Goal: Transaction & Acquisition: Book appointment/travel/reservation

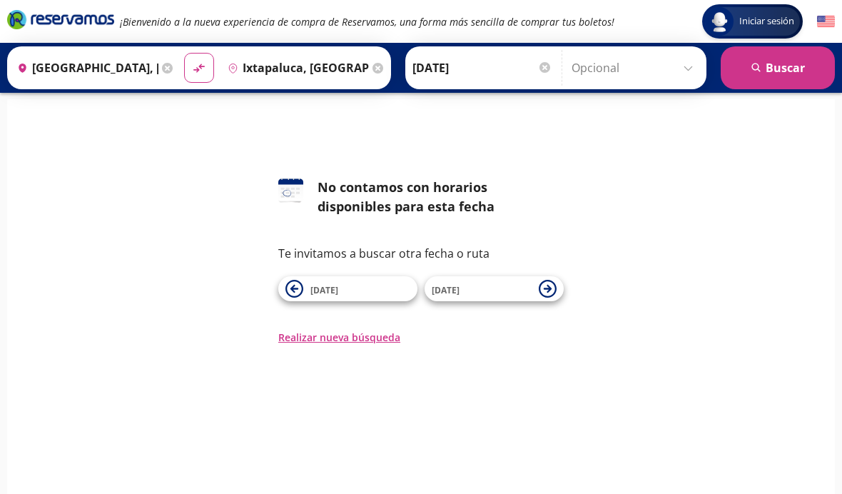
scroll to position [9, 0]
click at [672, 76] on input "Opcional" at bounding box center [636, 68] width 128 height 36
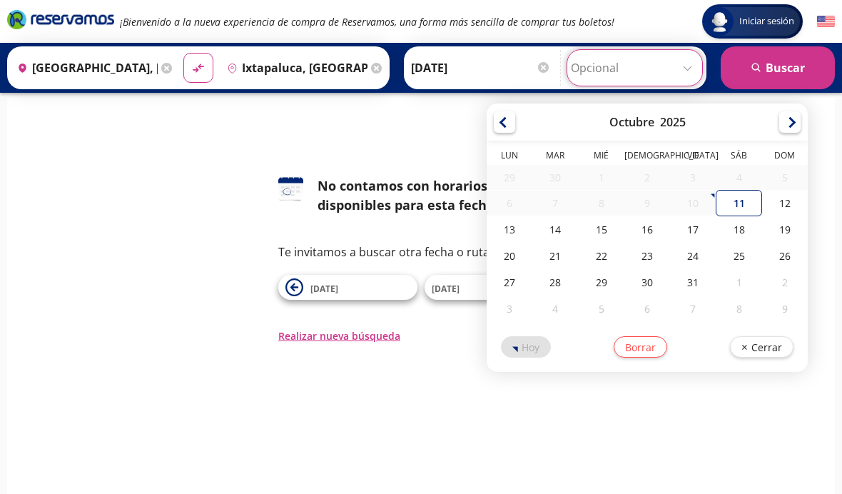
click at [376, 168] on div "126 No contamos con horarios disponibles para esta fecha Te invitamos a buscar …" at bounding box center [421, 227] width 807 height 231
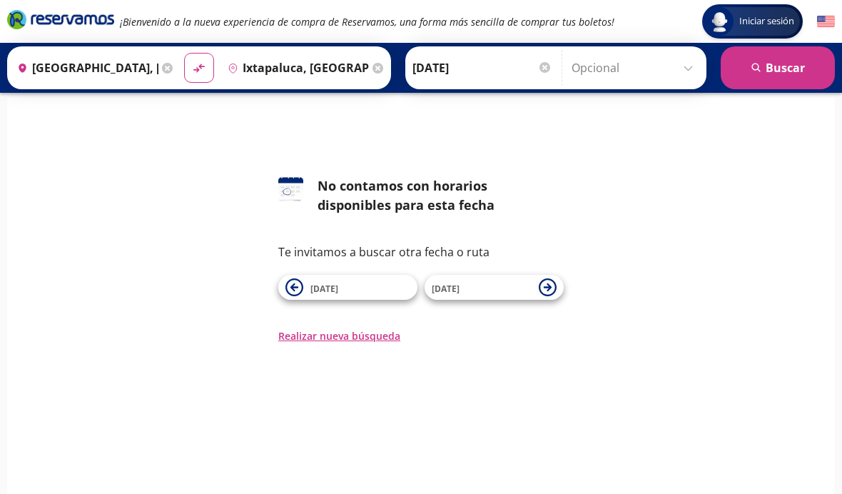
click at [363, 70] on input "Ixtapaluca, [GEOGRAPHIC_DATA]" at bounding box center [295, 68] width 147 height 36
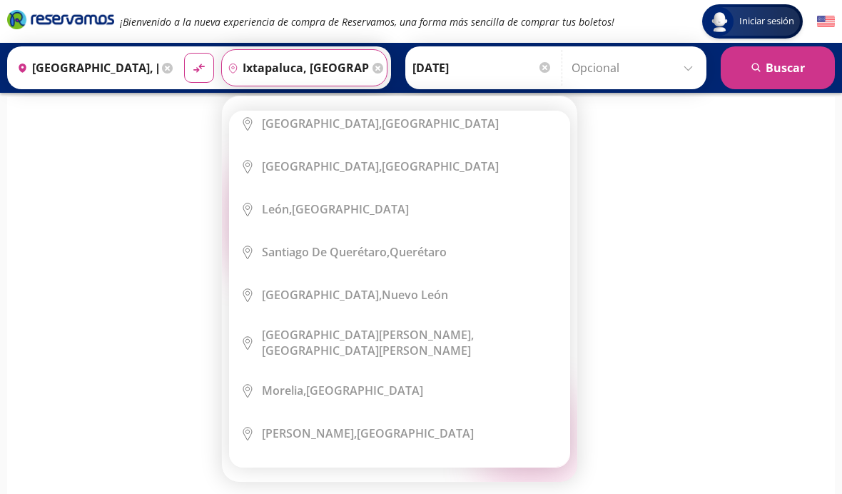
scroll to position [13, 0]
click at [722, 335] on div "126 No contamos con horarios disponibles para esta fecha Te invitamos a buscar …" at bounding box center [421, 256] width 807 height 167
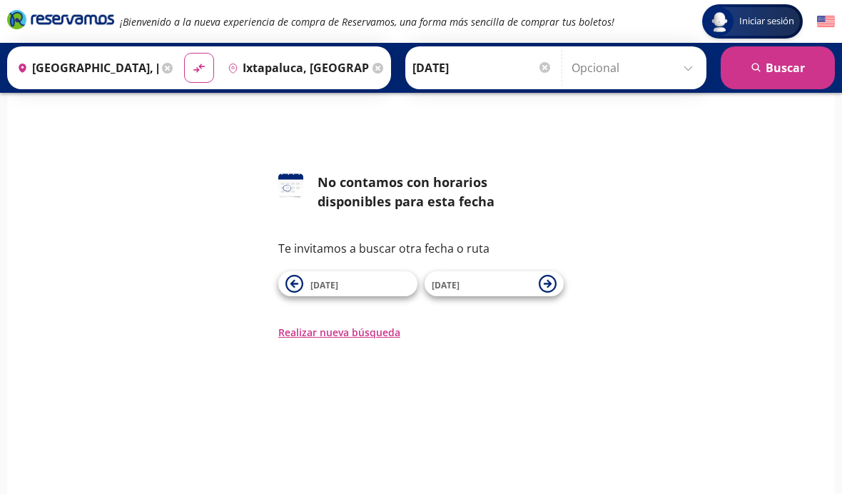
click at [770, 285] on div "126 No contamos con horarios disponibles para esta fecha Te invitamos a buscar …" at bounding box center [421, 256] width 807 height 167
click at [375, 334] on button "Realizar nueva búsqueda" at bounding box center [339, 332] width 122 height 15
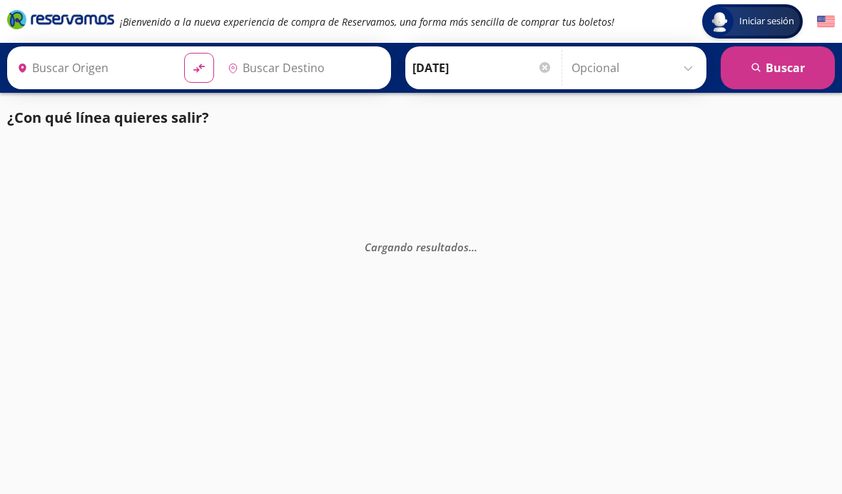
type input "[GEOGRAPHIC_DATA], [GEOGRAPHIC_DATA]"
type input "Ixtapaluca, [GEOGRAPHIC_DATA]"
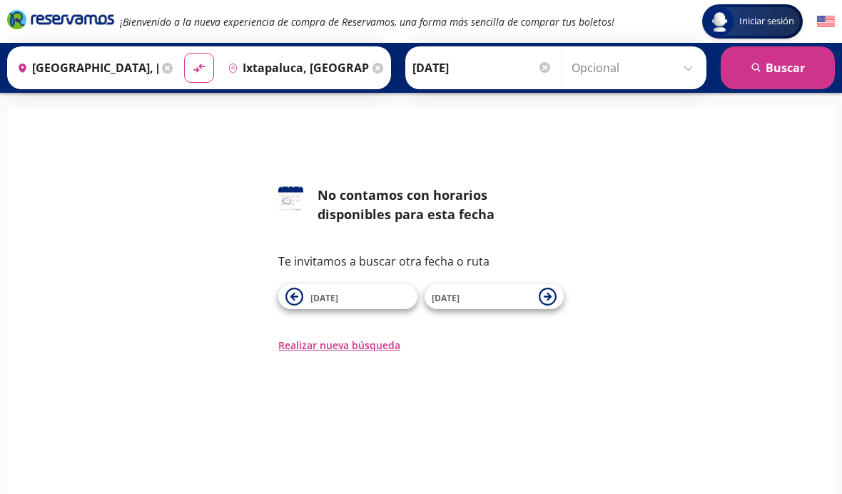
click at [480, 305] on button "[DATE]" at bounding box center [494, 296] width 139 height 25
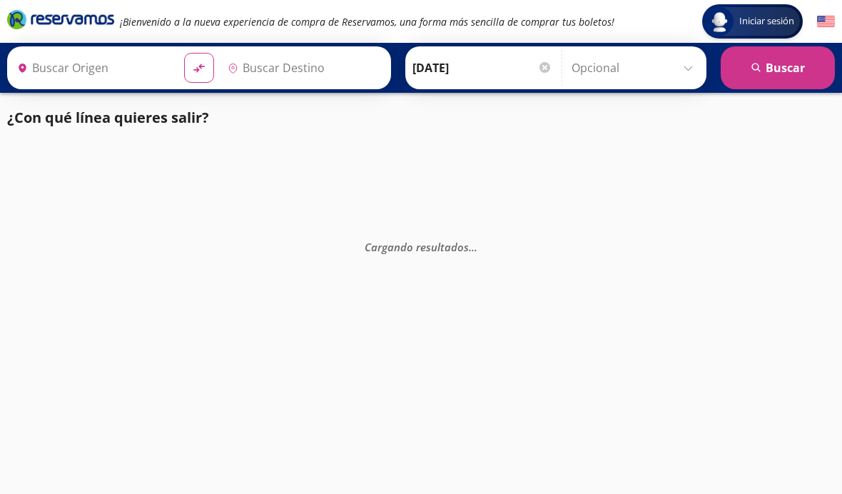
type input "[GEOGRAPHIC_DATA], [GEOGRAPHIC_DATA]"
type input "Ixtapaluca, [GEOGRAPHIC_DATA]"
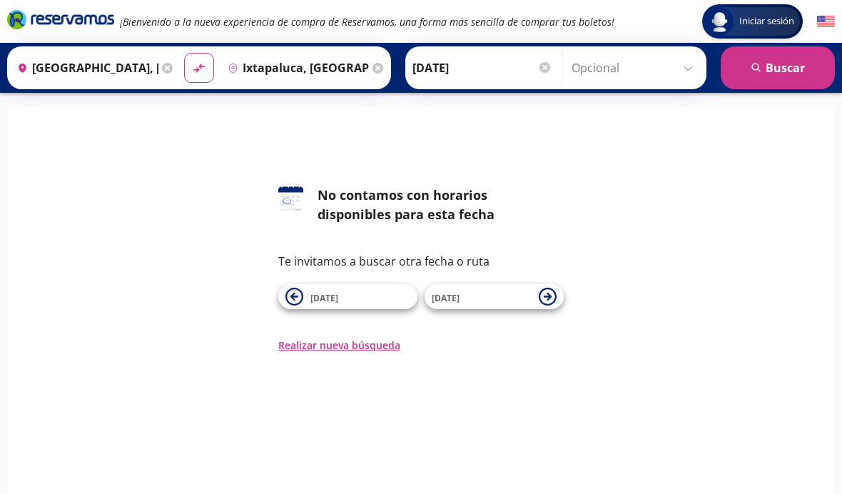
click at [378, 291] on span "11 Oct" at bounding box center [360, 296] width 100 height 17
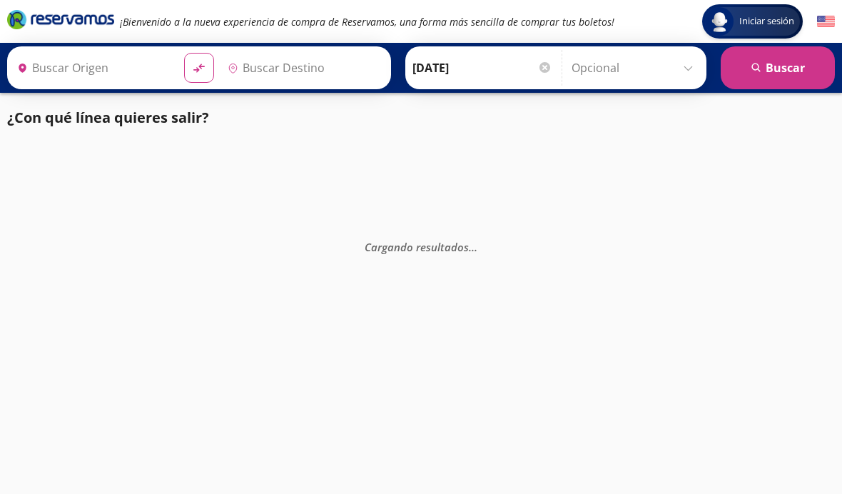
type input "[GEOGRAPHIC_DATA], [GEOGRAPHIC_DATA]"
type input "Ixtapaluca, [GEOGRAPHIC_DATA]"
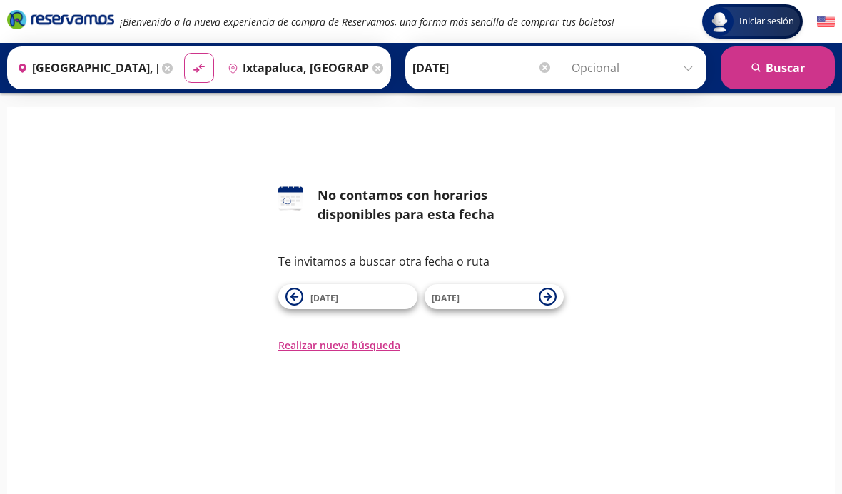
click at [206, 69] on icon "material-symbols:compare-arrows-rounded" at bounding box center [199, 68] width 14 height 15
type input "Ixtapaluca, [GEOGRAPHIC_DATA]"
type input "[GEOGRAPHIC_DATA], [GEOGRAPHIC_DATA]"
click at [363, 344] on button "Realizar nueva búsqueda" at bounding box center [339, 345] width 122 height 15
